Goal: Information Seeking & Learning: Learn about a topic

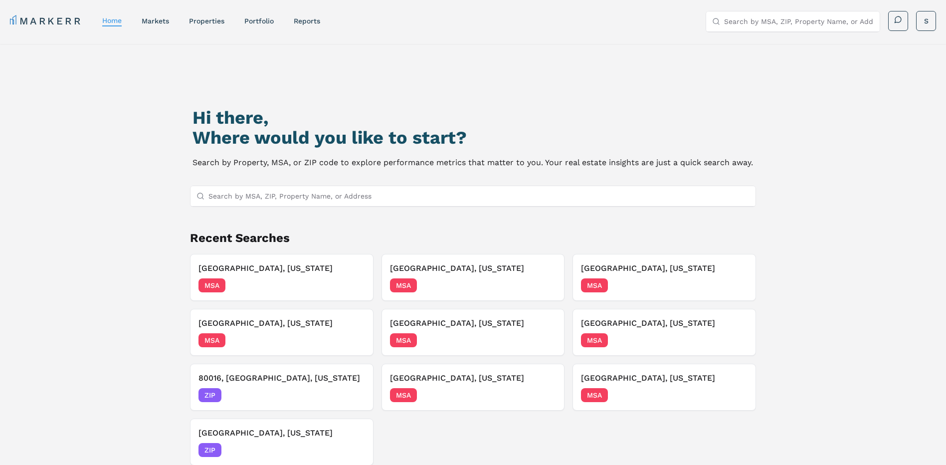
click at [418, 195] on input "Search by MSA, ZIP, Property Name, or Address" at bounding box center [479, 196] width 542 height 20
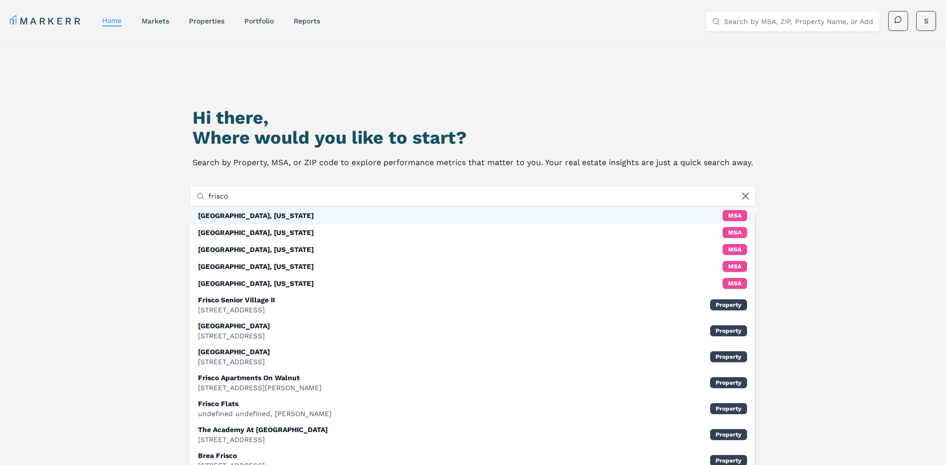
type input "frisco"
click at [318, 212] on div "[GEOGRAPHIC_DATA], [US_STATE] MSA" at bounding box center [473, 215] width 566 height 17
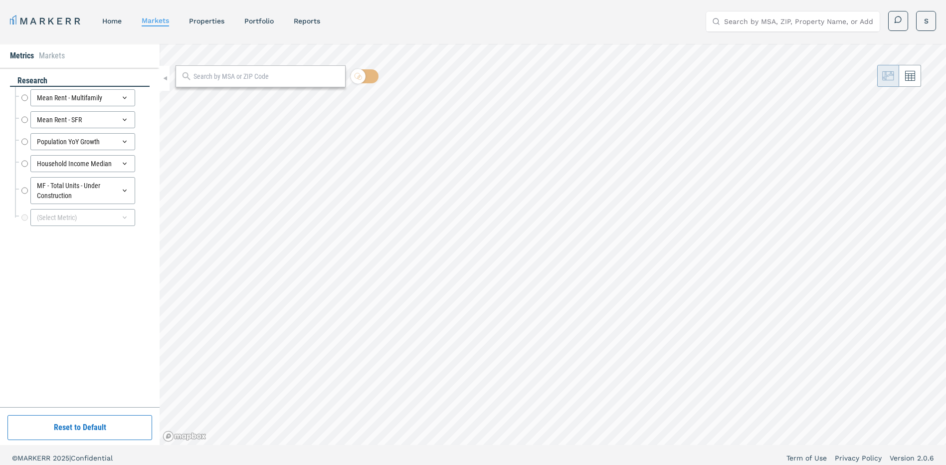
radio input "true"
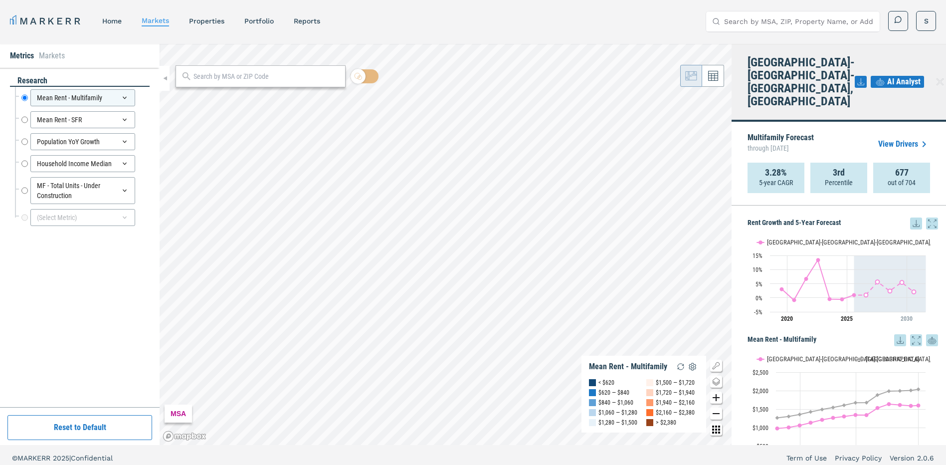
click at [763, 26] on input "Search by MSA, ZIP, Property Name, or Address" at bounding box center [799, 21] width 150 height 20
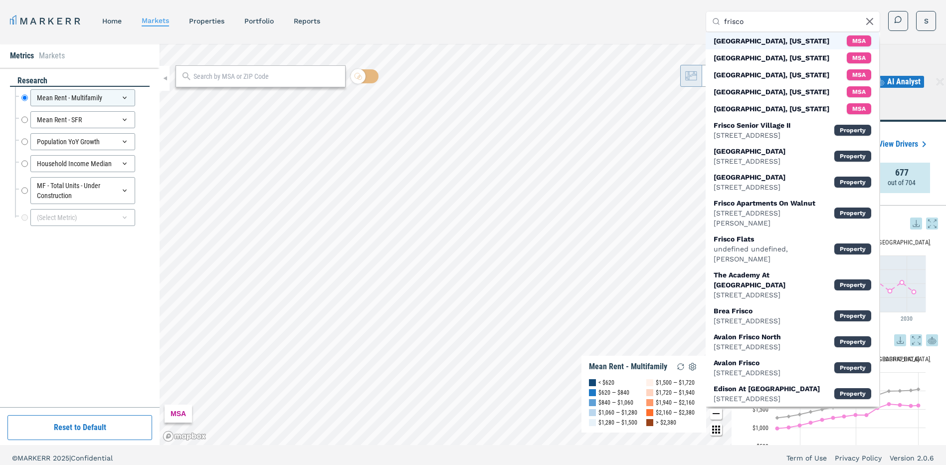
type input "frisco"
click at [784, 39] on div "[GEOGRAPHIC_DATA], [US_STATE] MSA" at bounding box center [793, 40] width 174 height 17
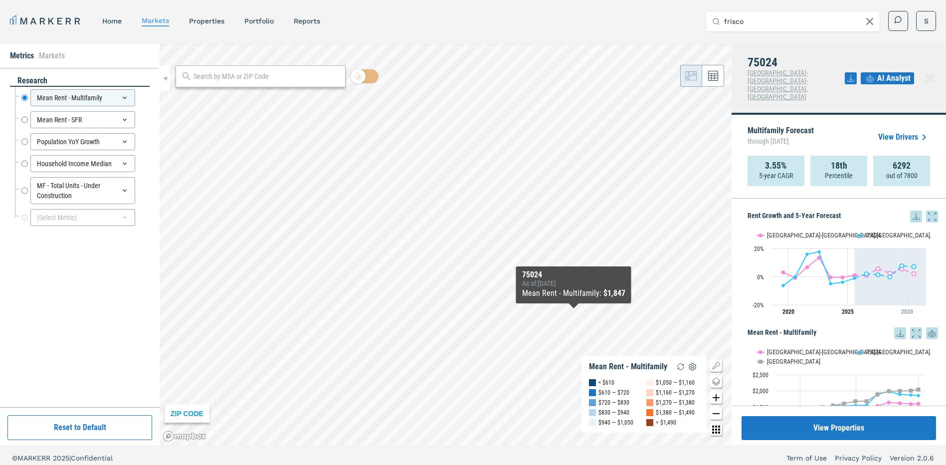
click at [647, 384] on div "ZIP CODE Mean Rent - Multifamily < $610 $610 — $720 $720 — $830 $830 — $940 $94…" at bounding box center [446, 244] width 572 height 401
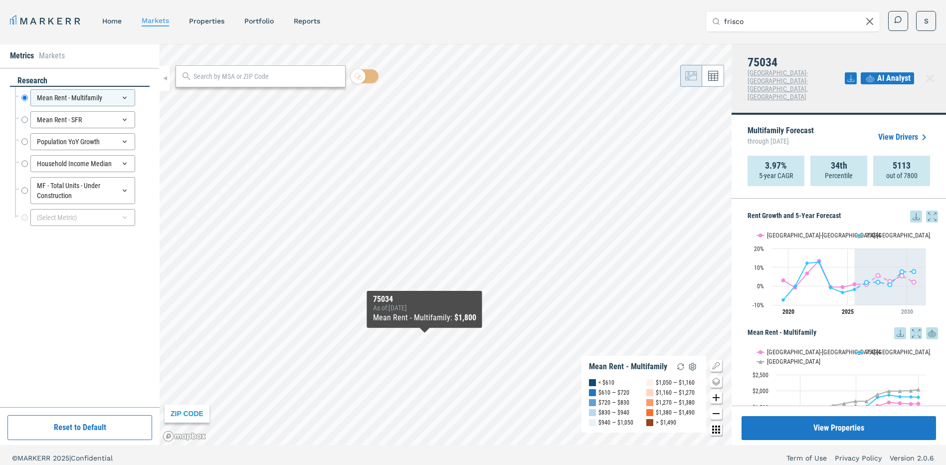
click at [461, 315] on b "$1,800" at bounding box center [465, 317] width 22 height 9
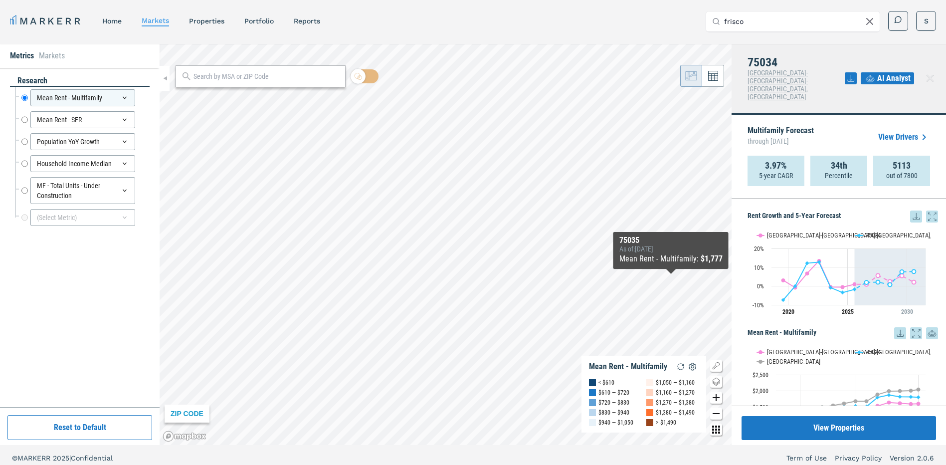
click at [926, 210] on icon at bounding box center [932, 216] width 12 height 12
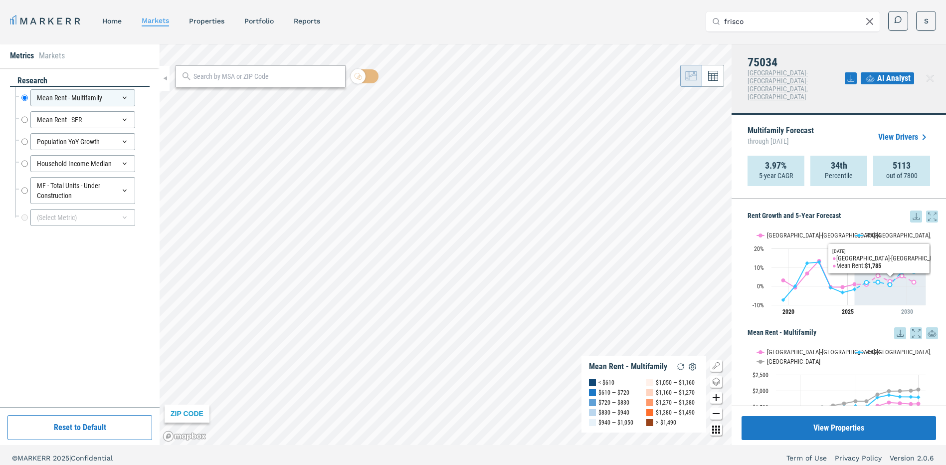
drag, startPoint x: 923, startPoint y: 192, endPoint x: 925, endPoint y: 244, distance: 51.9
click at [926, 210] on icon at bounding box center [932, 216] width 12 height 12
click at [929, 212] on icon at bounding box center [932, 215] width 7 height 7
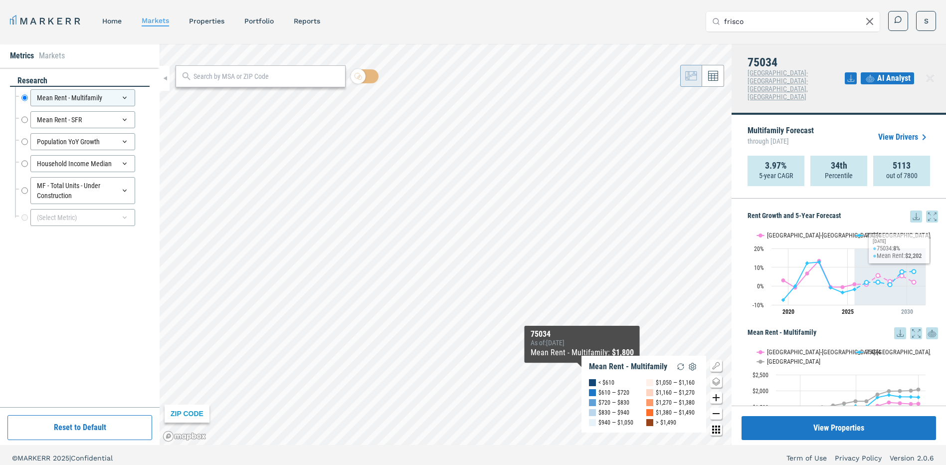
click at [926, 210] on icon at bounding box center [932, 216] width 12 height 12
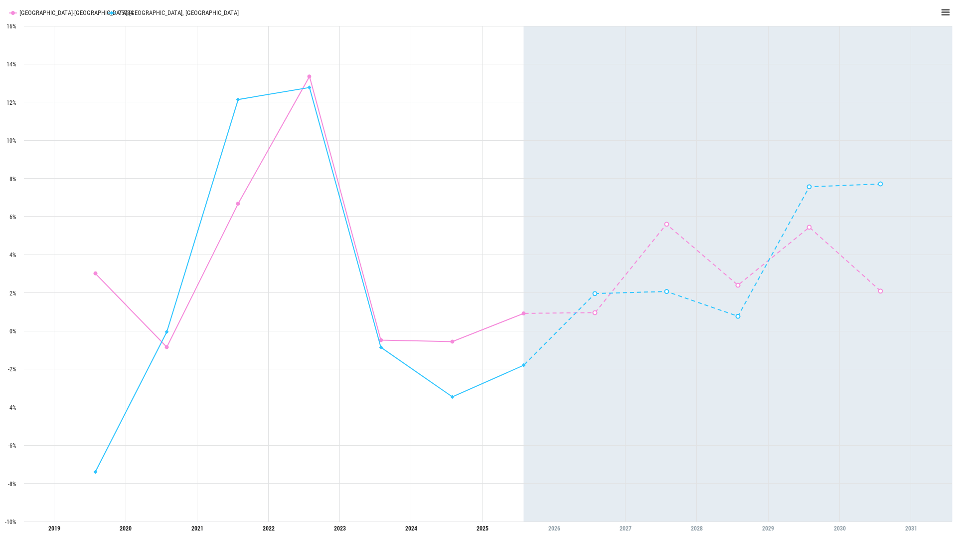
click at [923, 10] on rect "Interactive chart" at bounding box center [478, 269] width 957 height 539
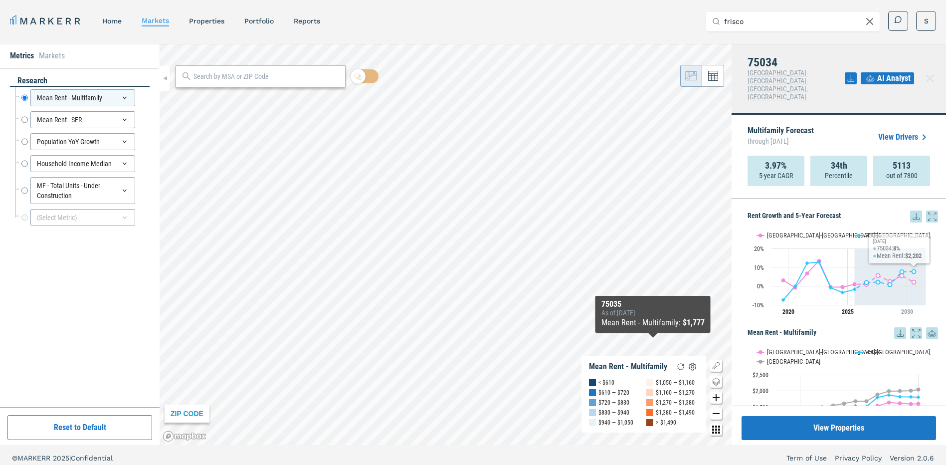
click at [926, 210] on icon at bounding box center [932, 216] width 12 height 12
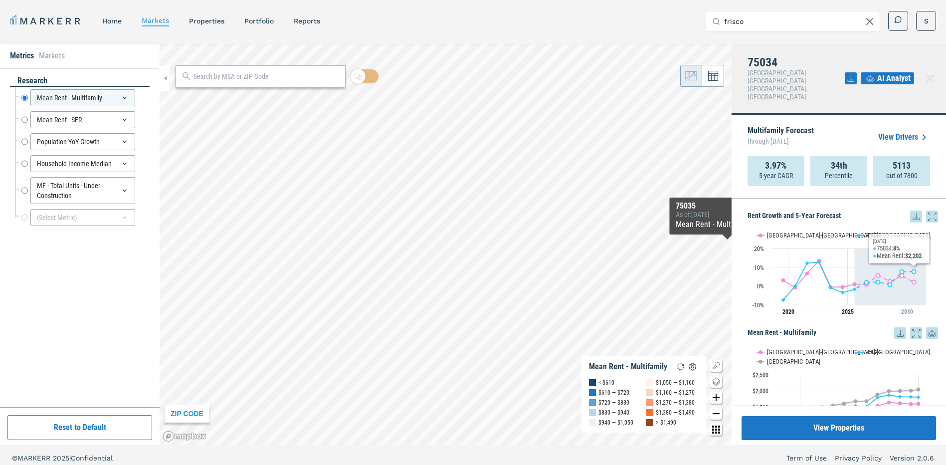
click at [853, 174] on div "Multifamily Forecast through [DATE] View Drivers 3.97% 5-year CAGR 34th Percent…" at bounding box center [839, 157] width 214 height 84
click at [800, 210] on h5 "Rent Growth and 5-Year Forecast" at bounding box center [843, 216] width 190 height 12
click at [926, 210] on icon at bounding box center [932, 216] width 12 height 12
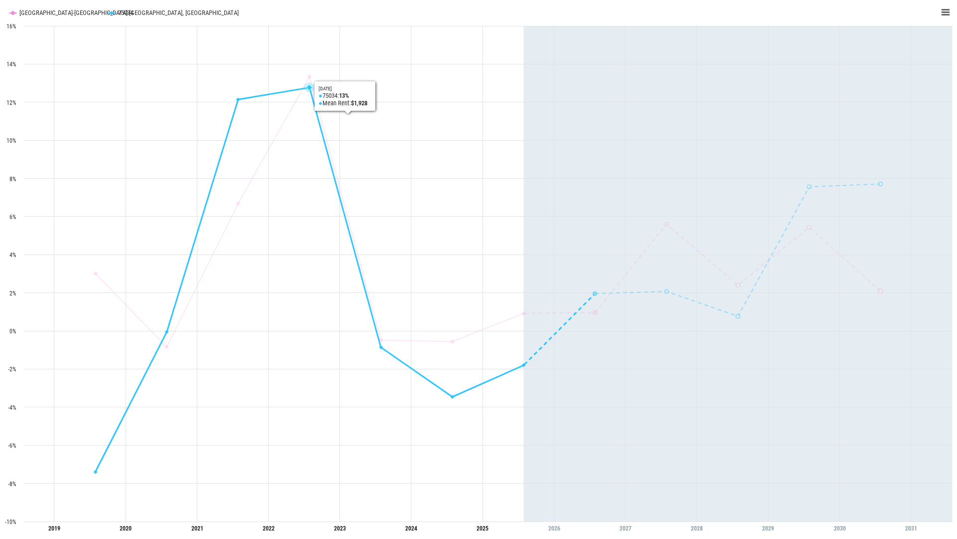
drag, startPoint x: 305, startPoint y: 326, endPoint x: 308, endPoint y: 313, distance: 12.7
click at [305, 322] on rect "Interactive chart" at bounding box center [478, 269] width 957 height 539
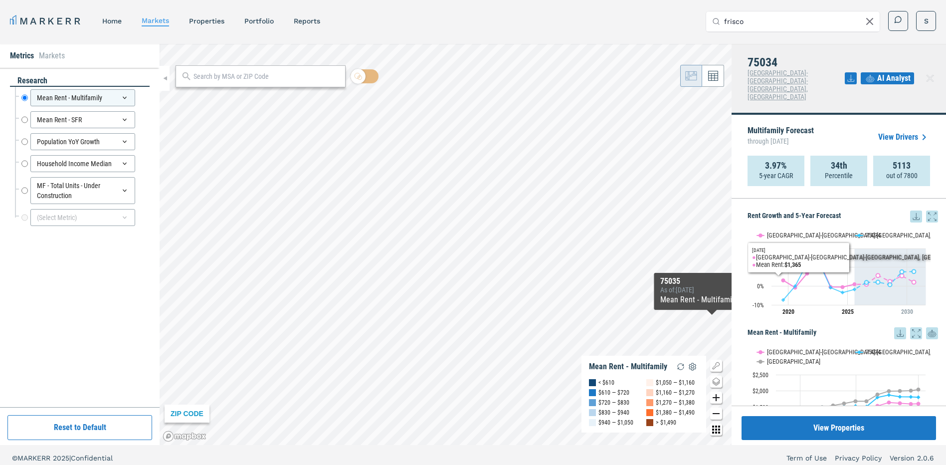
click at [786, 210] on h5 "Rent Growth and 5-Year Forecast" at bounding box center [843, 216] width 190 height 12
click at [769, 210] on h5 "Rent Growth and 5-Year Forecast" at bounding box center [843, 216] width 190 height 12
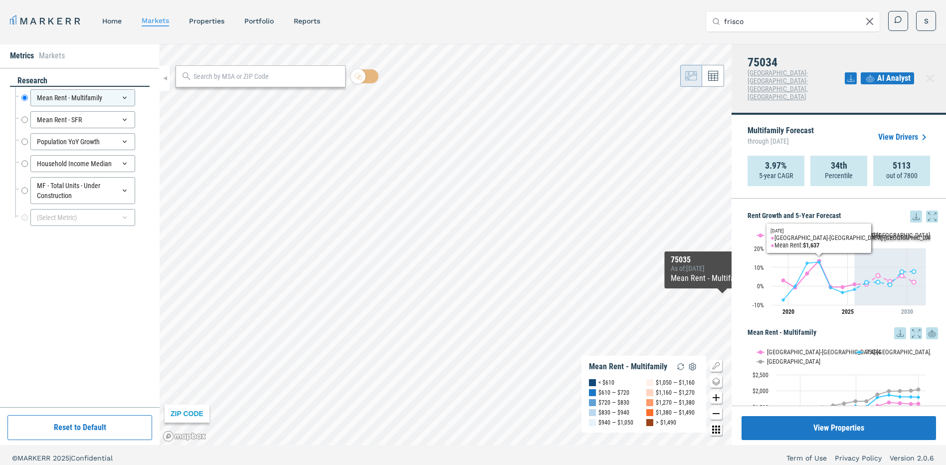
click at [844, 210] on h5 "Rent Growth and 5-Year Forecast" at bounding box center [843, 216] width 190 height 12
click at [802, 262] on icon "Interactive chart" at bounding box center [824, 281] width 83 height 38
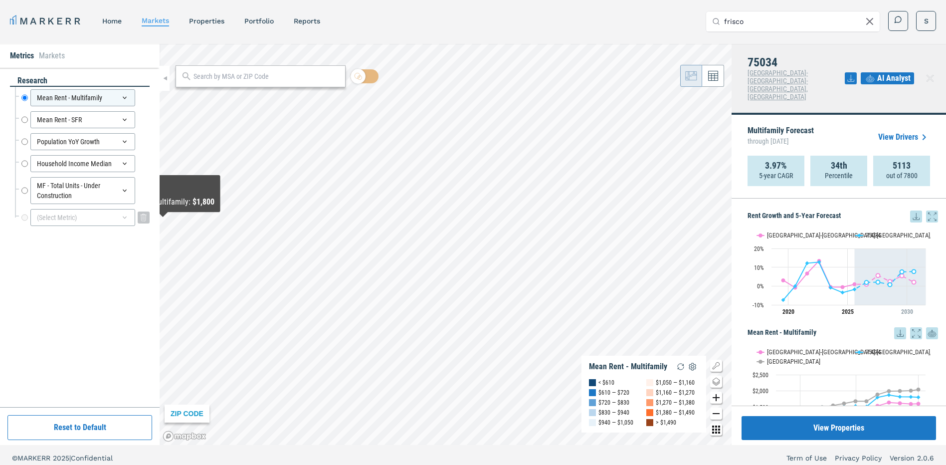
drag, startPoint x: 25, startPoint y: 119, endPoint x: 108, endPoint y: 218, distance: 129.6
click at [108, 218] on div "Mean Rent - Multifamily Mean Rent - Multifamily Mean Rent - SFR Mean Rent - SFR…" at bounding box center [82, 158] width 135 height 142
click at [118, 217] on div "(Select Metric)" at bounding box center [82, 217] width 105 height 17
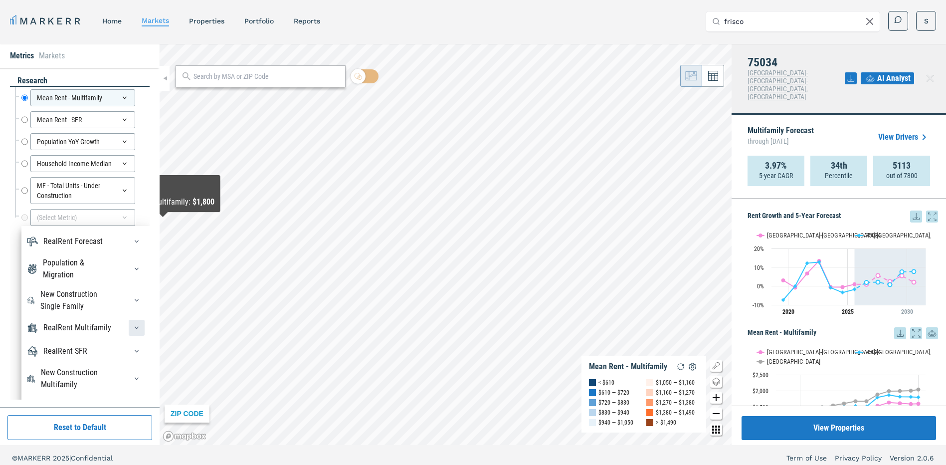
scroll to position [50, 0]
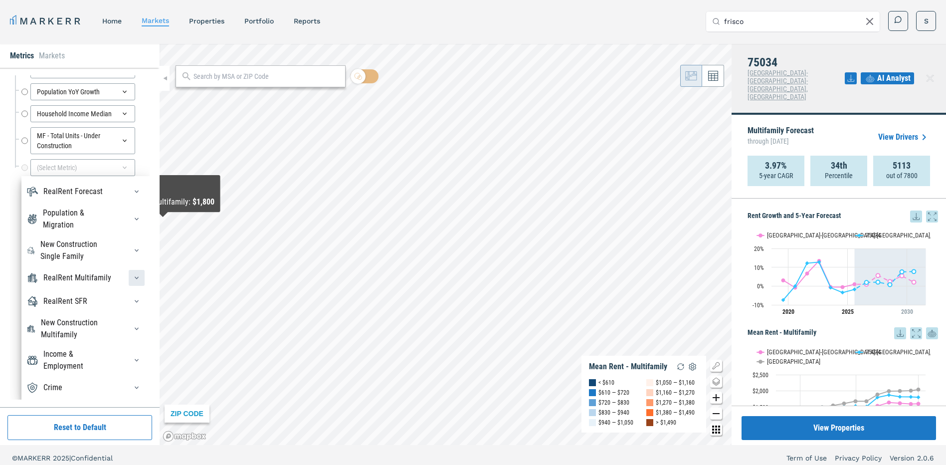
click at [135, 277] on icon "button" at bounding box center [137, 278] width 4 height 2
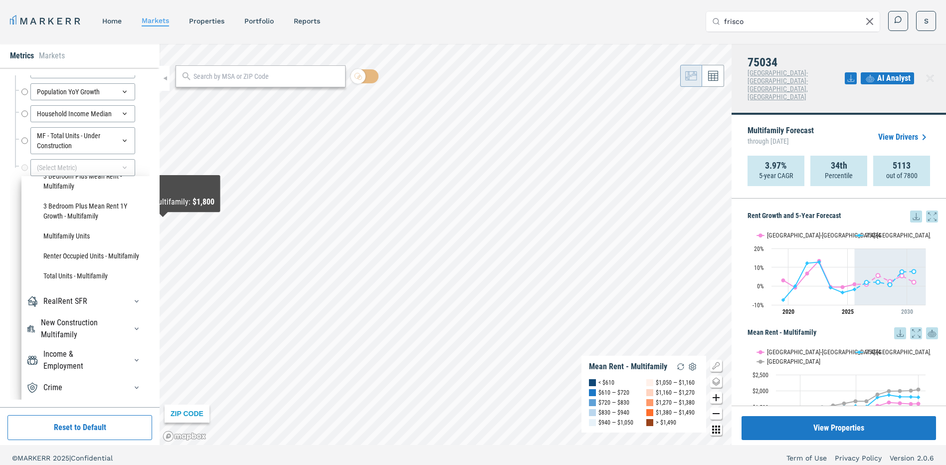
scroll to position [0, 0]
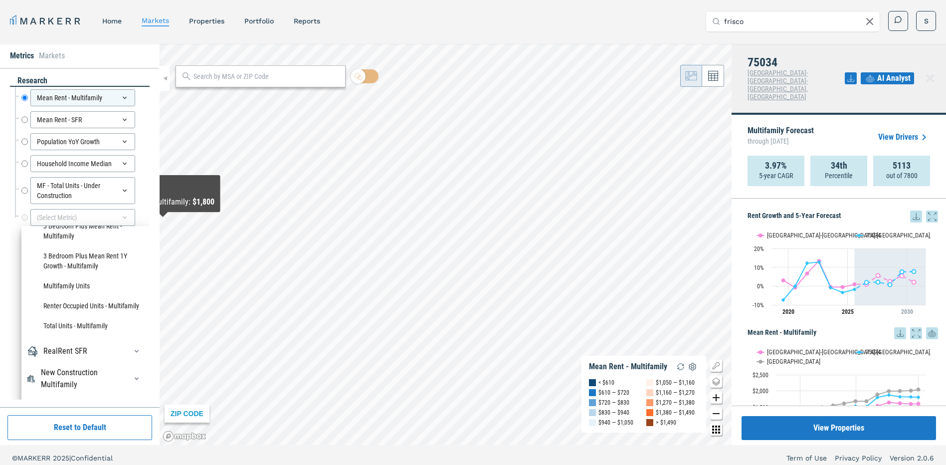
click at [2, 184] on div "research Mean Rent - Multifamily Mean Rent - Multifamily Mean Rent - SFR Mean R…" at bounding box center [80, 237] width 160 height 339
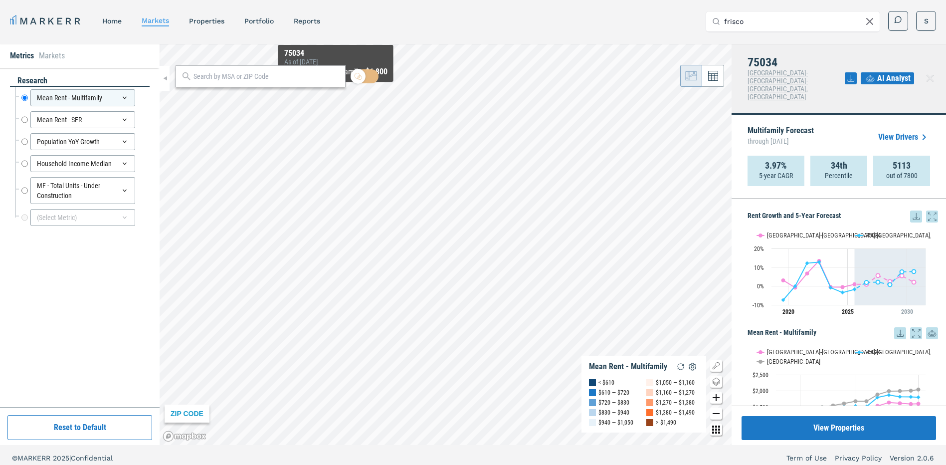
click at [265, 74] on input "text" at bounding box center [266, 76] width 147 height 10
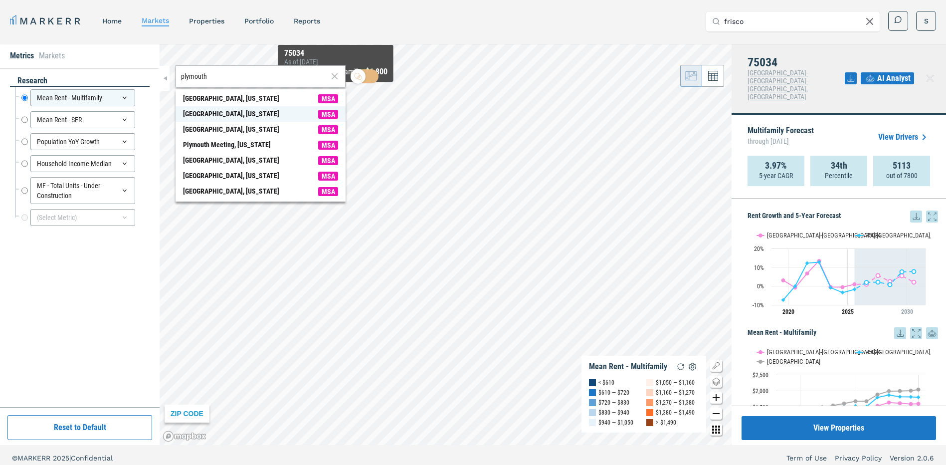
type input "plymouth"
click at [255, 108] on span "[GEOGRAPHIC_DATA], [US_STATE] MSA" at bounding box center [261, 113] width 170 height 15
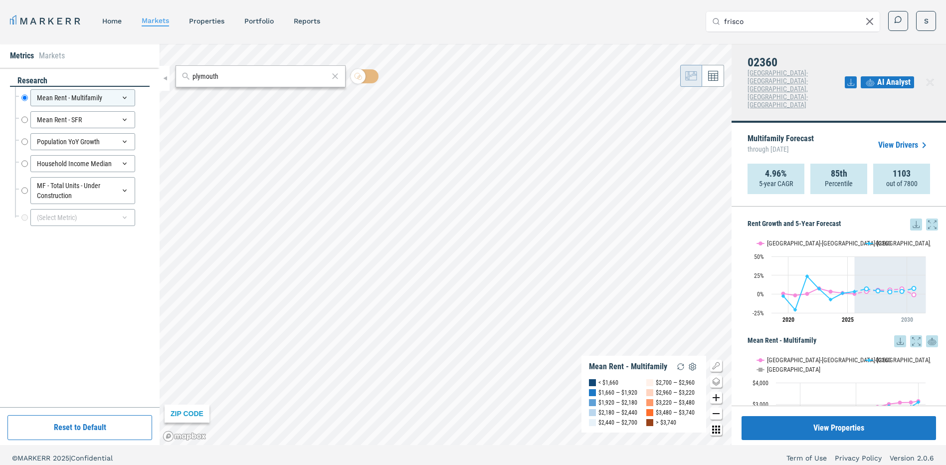
click at [926, 218] on icon at bounding box center [932, 224] width 12 height 12
